Goal: Information Seeking & Learning: Check status

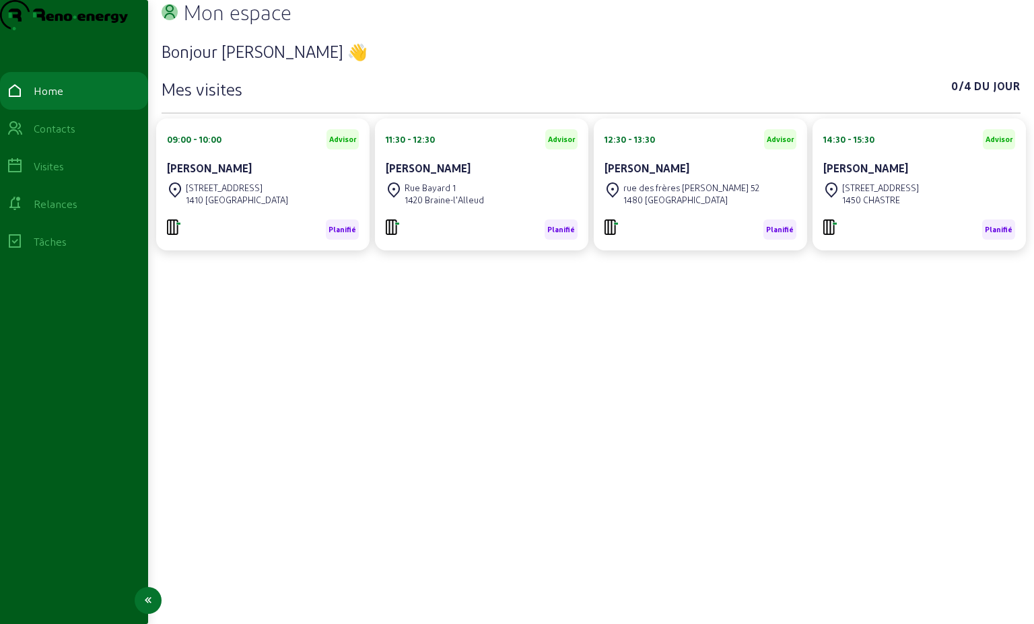
click at [75, 137] on div "Contacts" at bounding box center [55, 128] width 42 height 16
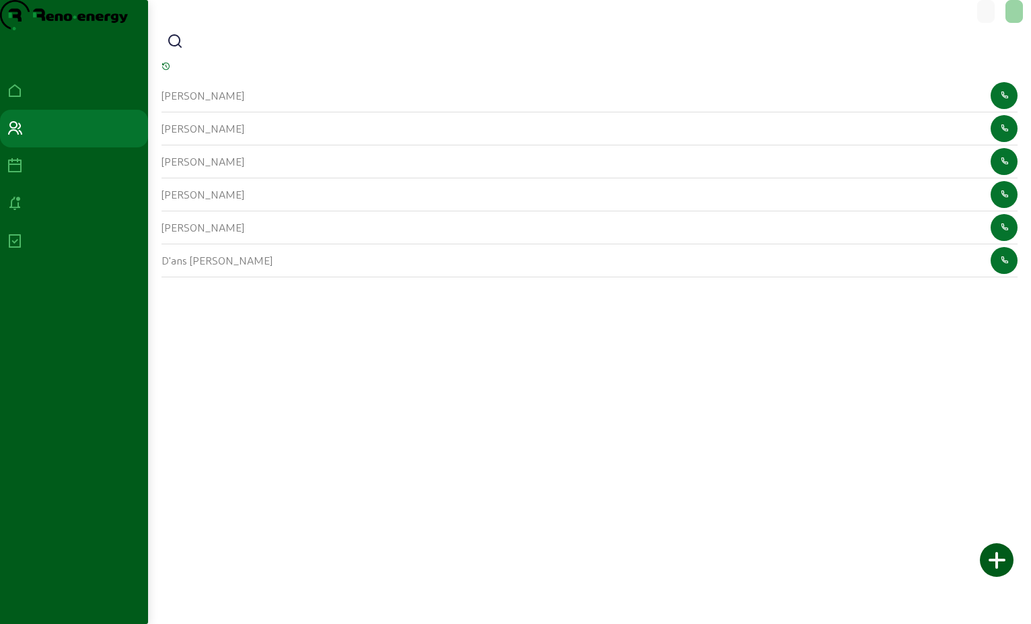
click at [179, 50] on icon at bounding box center [175, 42] width 16 height 16
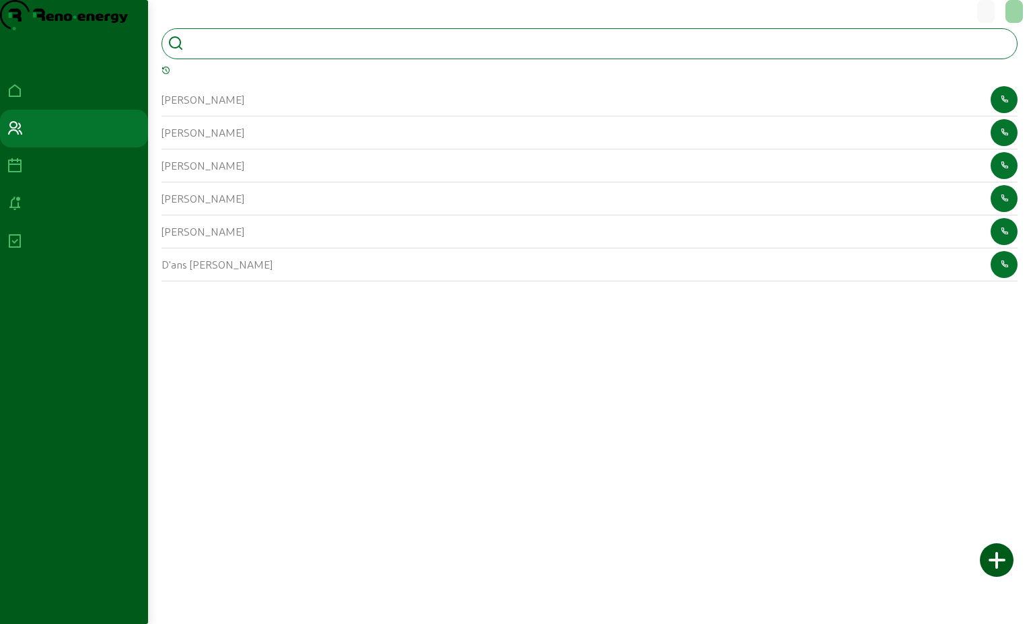
click at [203, 50] on input at bounding box center [249, 42] width 121 height 16
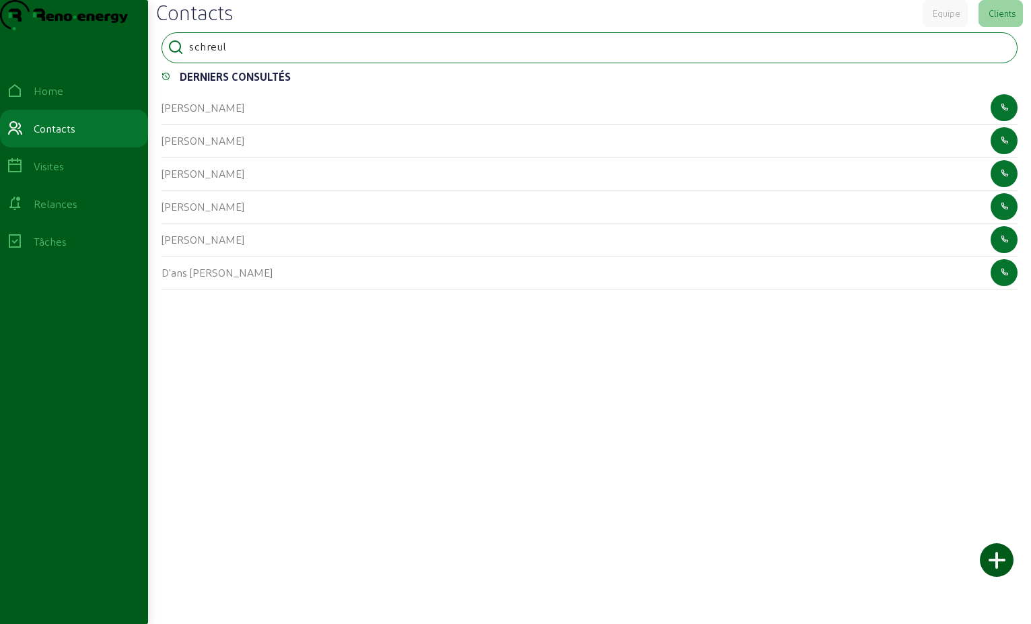
type input "schreul"
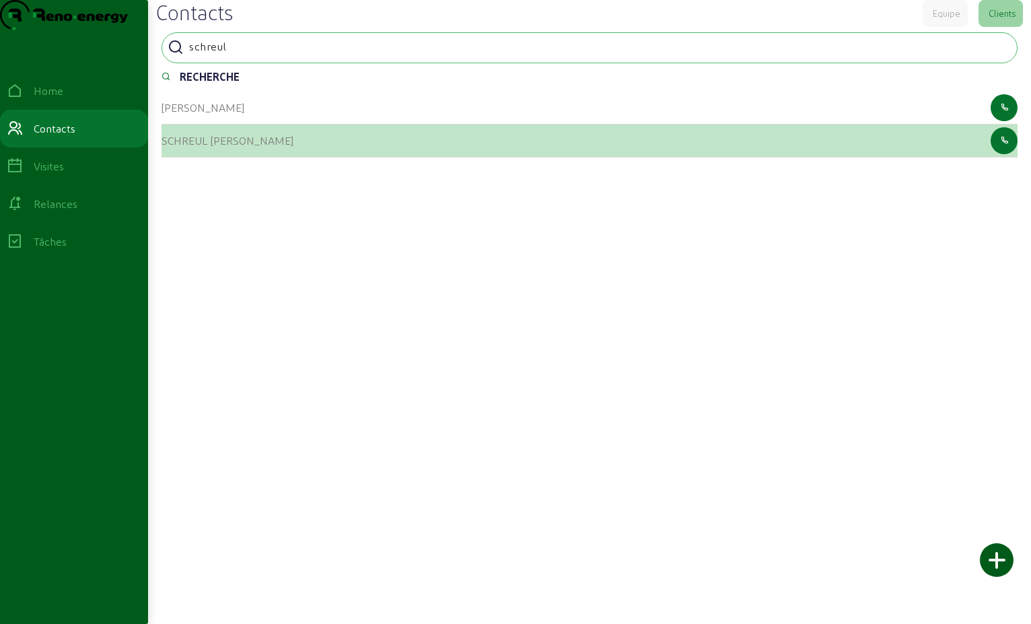
click at [243, 147] on cam-list-title "SCHREUL [PERSON_NAME]" at bounding box center [228, 140] width 132 height 13
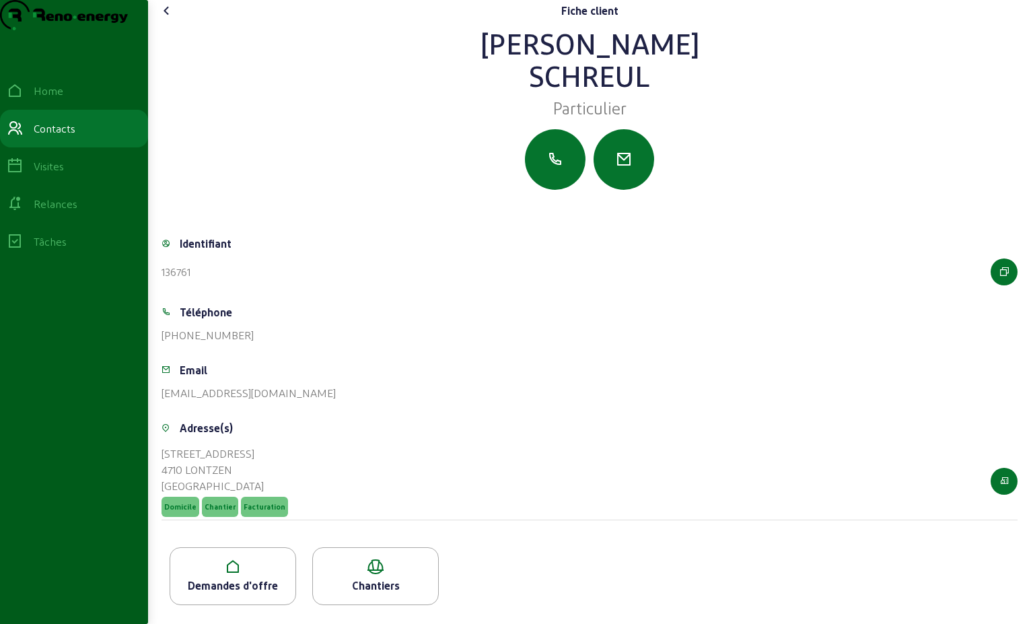
scroll to position [24, 0]
click at [274, 582] on div "Demandes d'offre" at bounding box center [232, 585] width 125 height 16
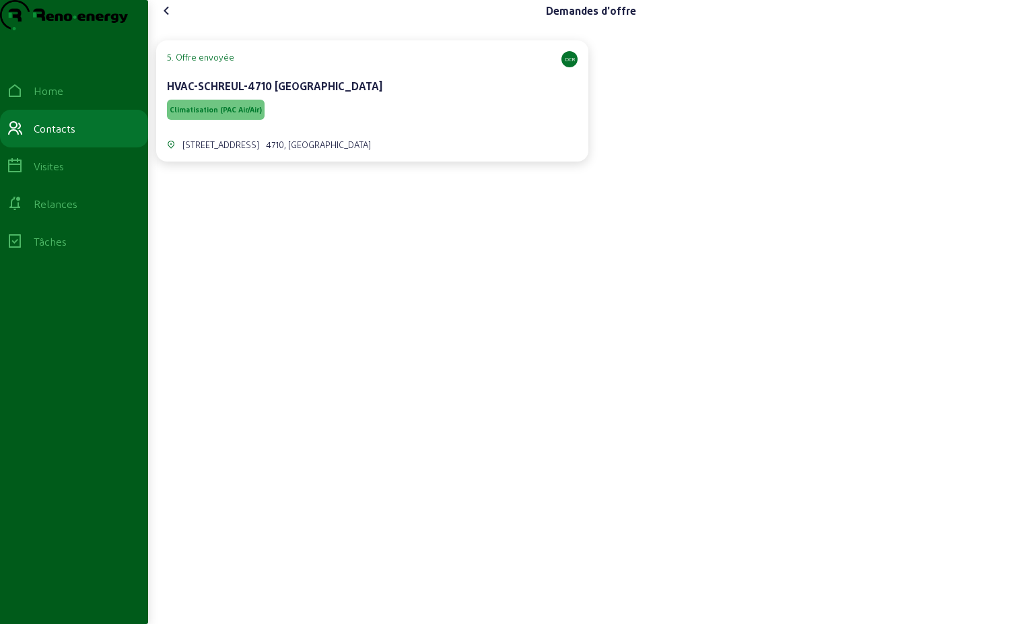
click at [219, 114] on span "Climatisation (PAC Air/Air)" at bounding box center [216, 109] width 92 height 9
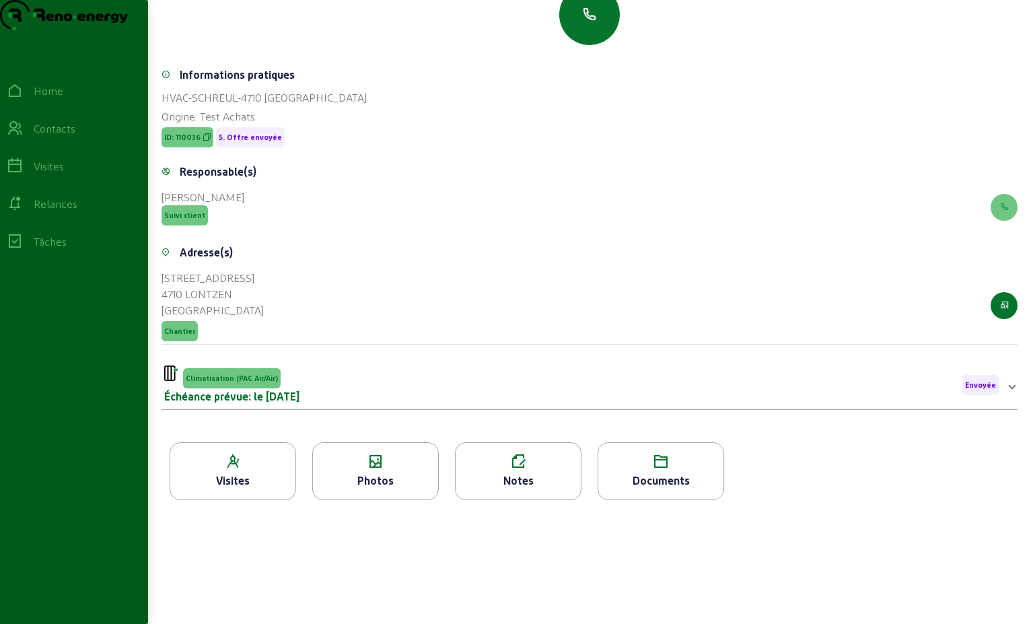
scroll to position [159, 0]
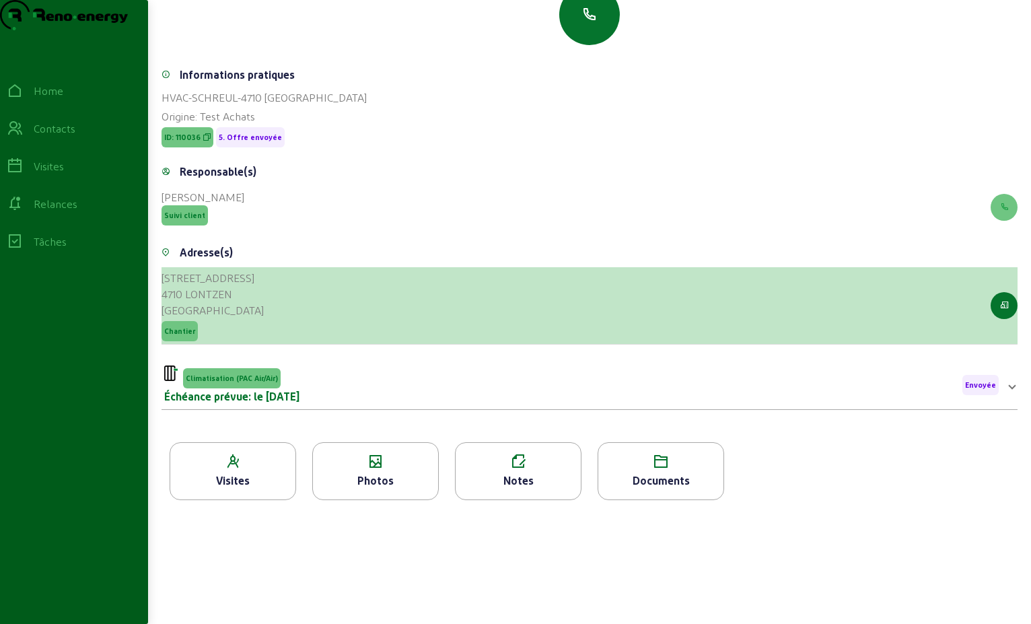
click at [317, 300] on div "[STREET_ADDRESS] Chantier" at bounding box center [590, 305] width 856 height 77
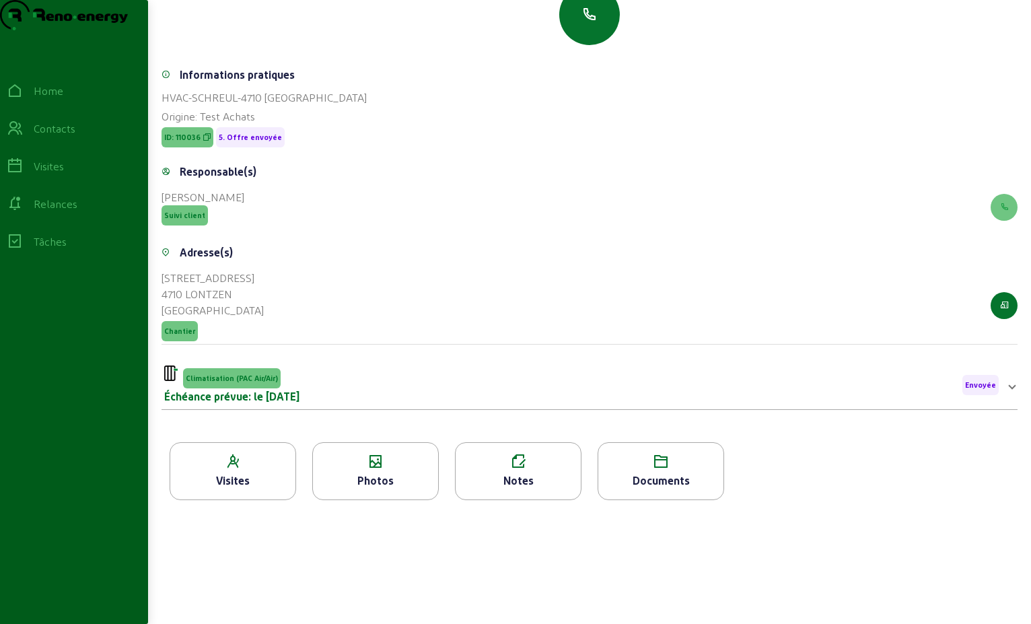
click at [277, 489] on div "Visites" at bounding box center [232, 480] width 125 height 16
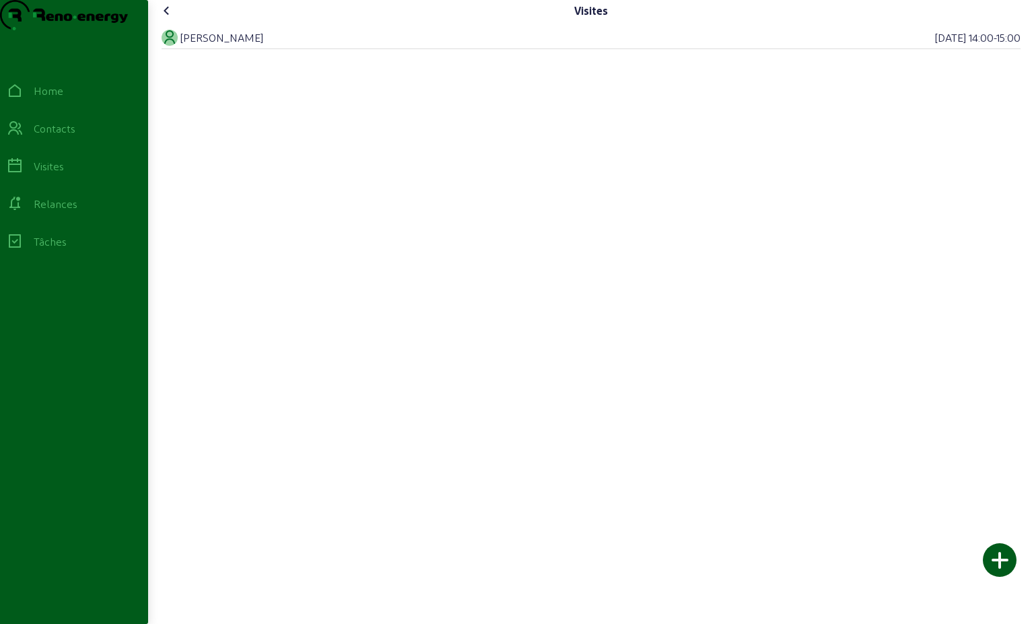
click at [167, 19] on icon at bounding box center [167, 11] width 16 height 16
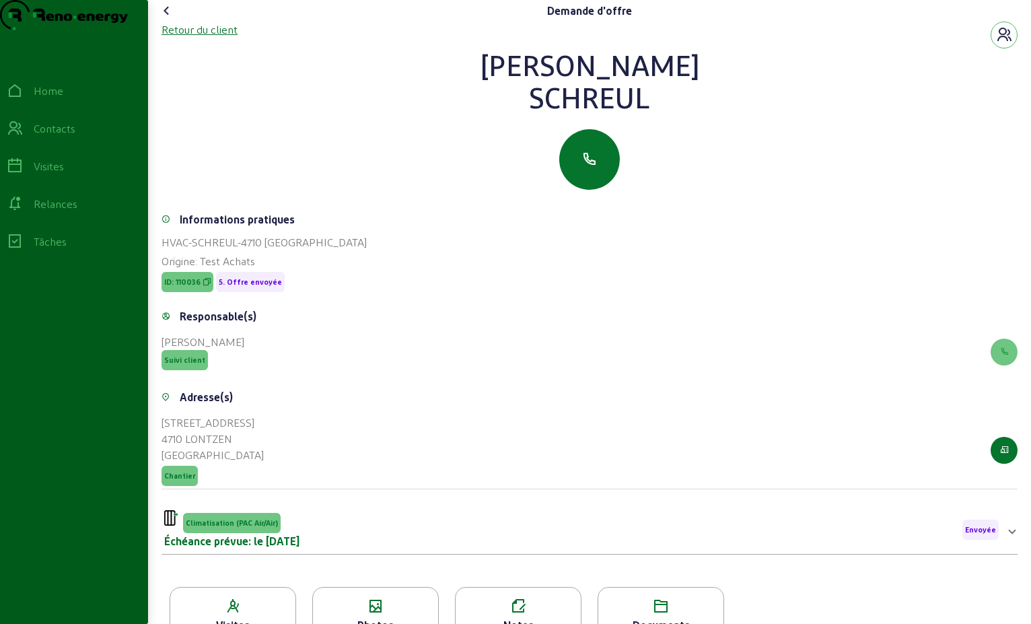
click at [213, 38] on div "Retour du client" at bounding box center [200, 30] width 76 height 16
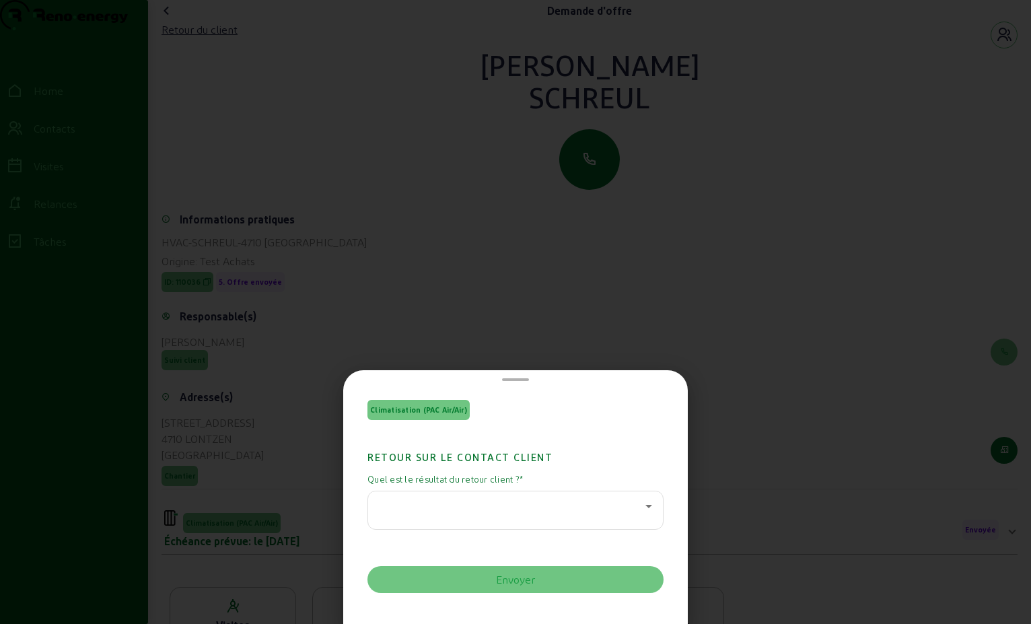
click at [417, 279] on div at bounding box center [515, 312] width 1031 height 624
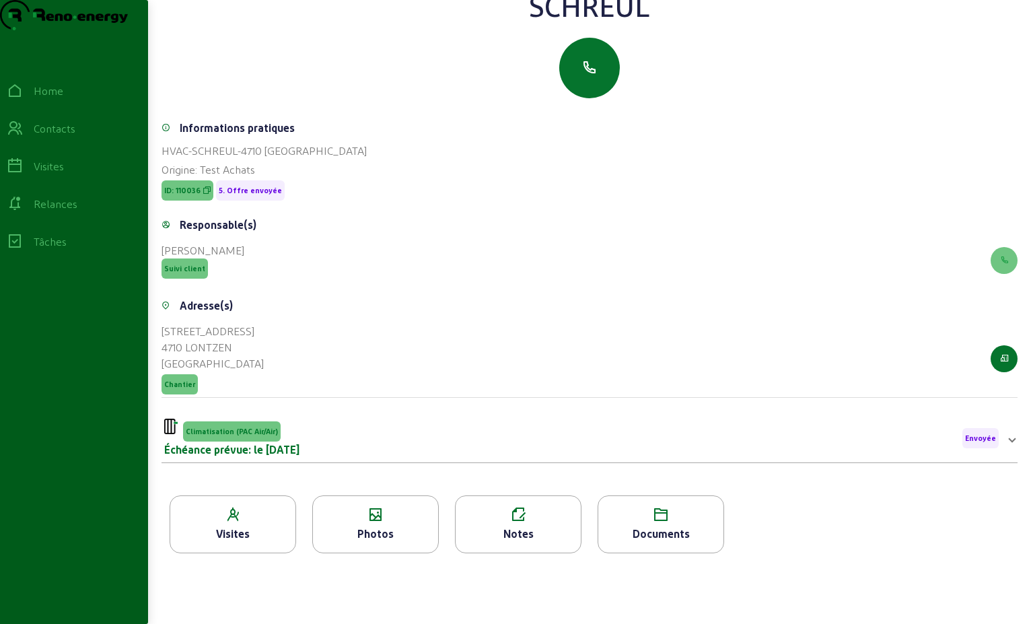
scroll to position [172, 0]
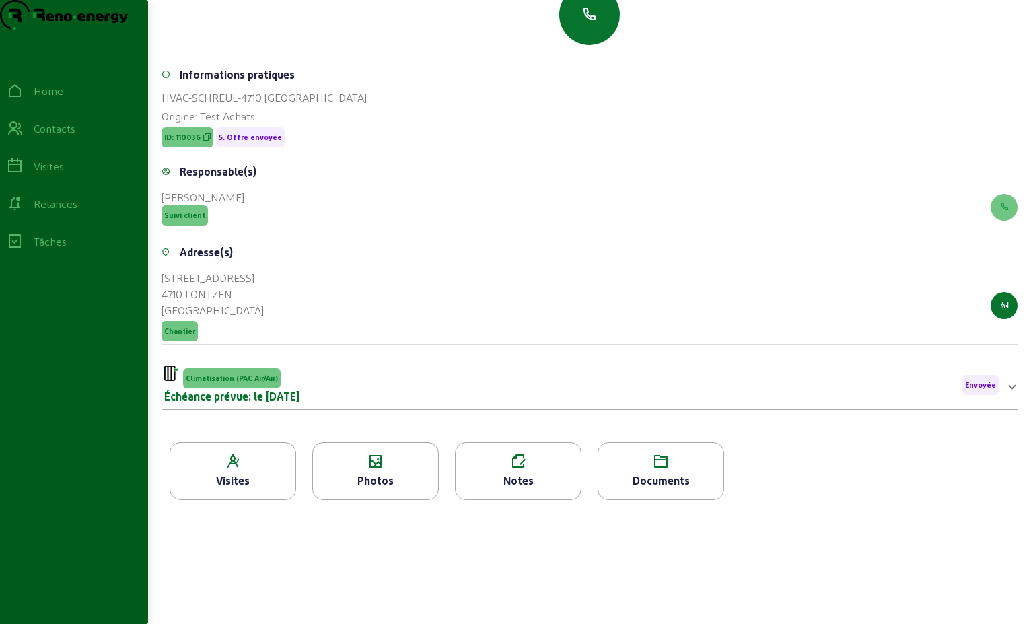
click at [241, 393] on div "Échéance prévue: le [DATE]" at bounding box center [231, 396] width 135 height 16
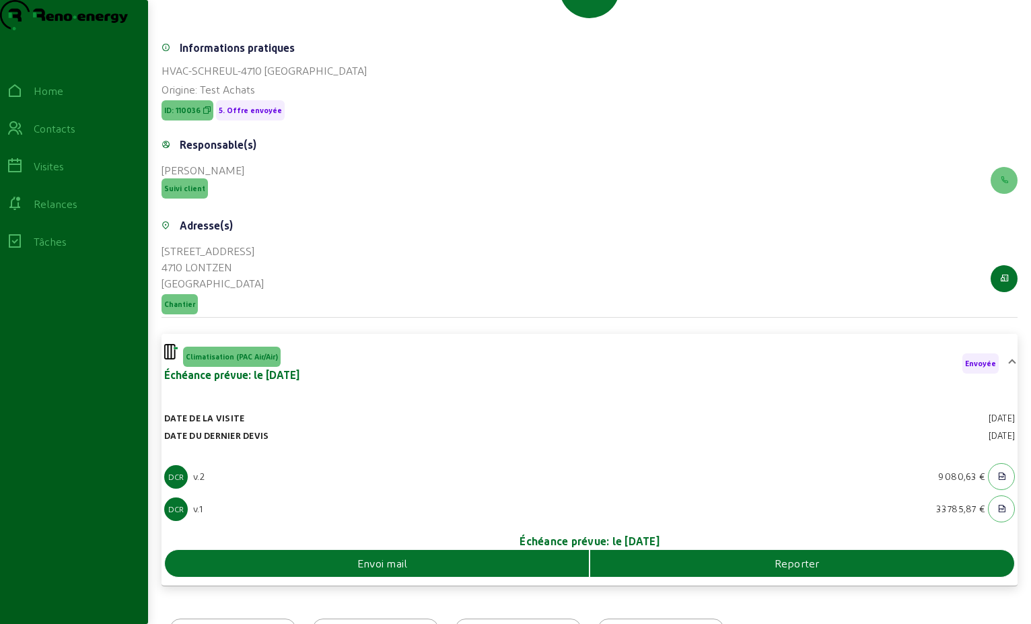
click at [241, 383] on div "Échéance prévue: le [DATE]" at bounding box center [231, 375] width 135 height 16
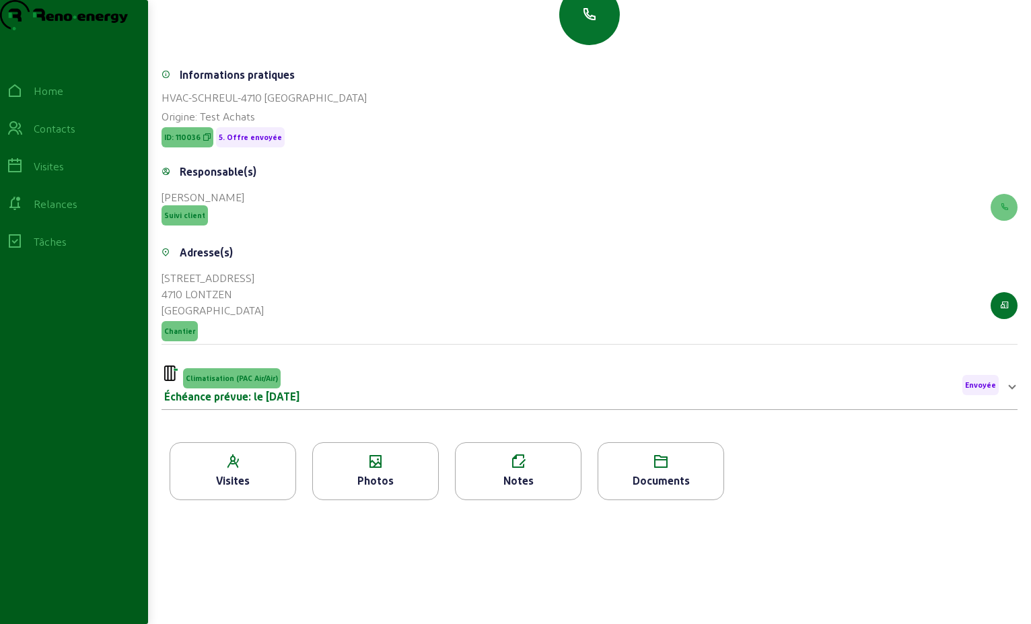
click at [241, 393] on div "Échéance prévue: le [DATE]" at bounding box center [231, 396] width 135 height 16
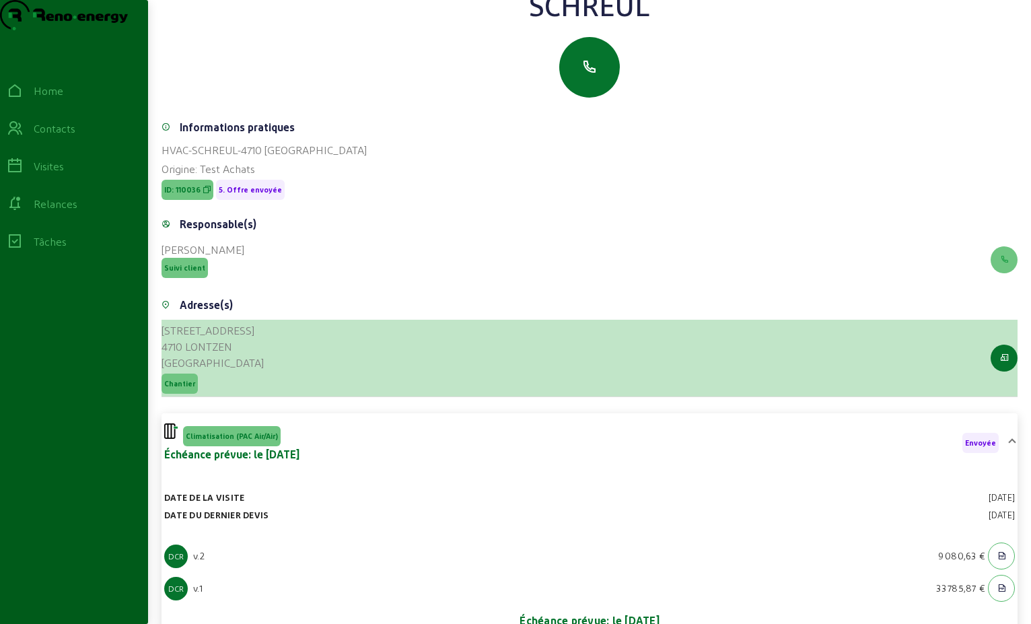
scroll to position [91, 0]
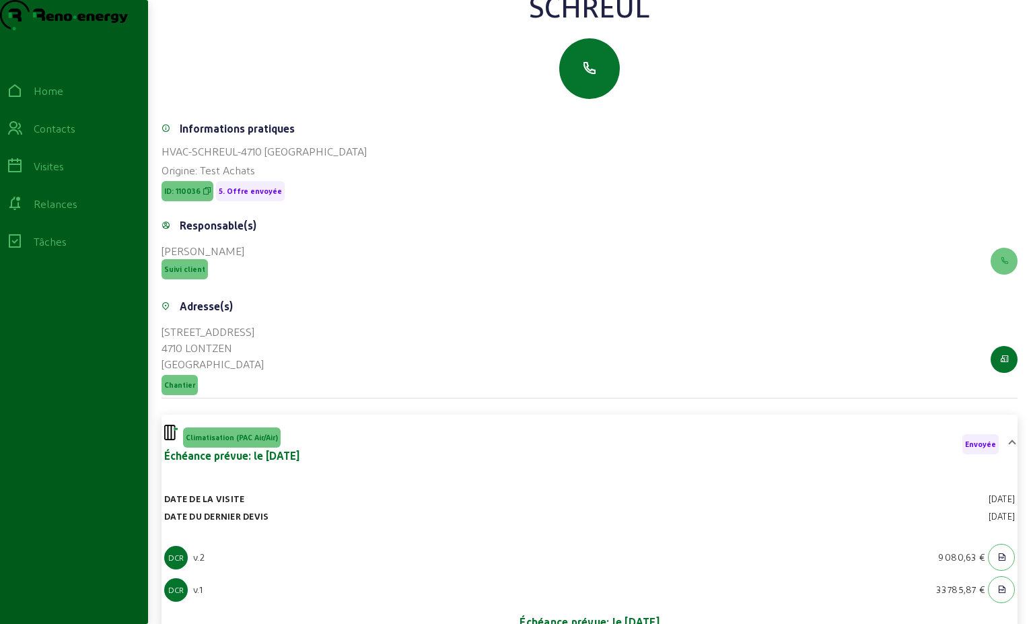
drag, startPoint x: 320, startPoint y: 178, endPoint x: 153, endPoint y: 165, distance: 167.4
click at [153, 165] on div "Demande d'offre Retour du client [PERSON_NAME] Informations pratiques HVAC-SCHR…" at bounding box center [589, 341] width 883 height 864
drag, startPoint x: 153, startPoint y: 165, endPoint x: 192, endPoint y: 177, distance: 40.2
copy div "HVAC-SCHREUL-4710 [GEOGRAPHIC_DATA]"
